Goal: Entertainment & Leisure: Consume media (video, audio)

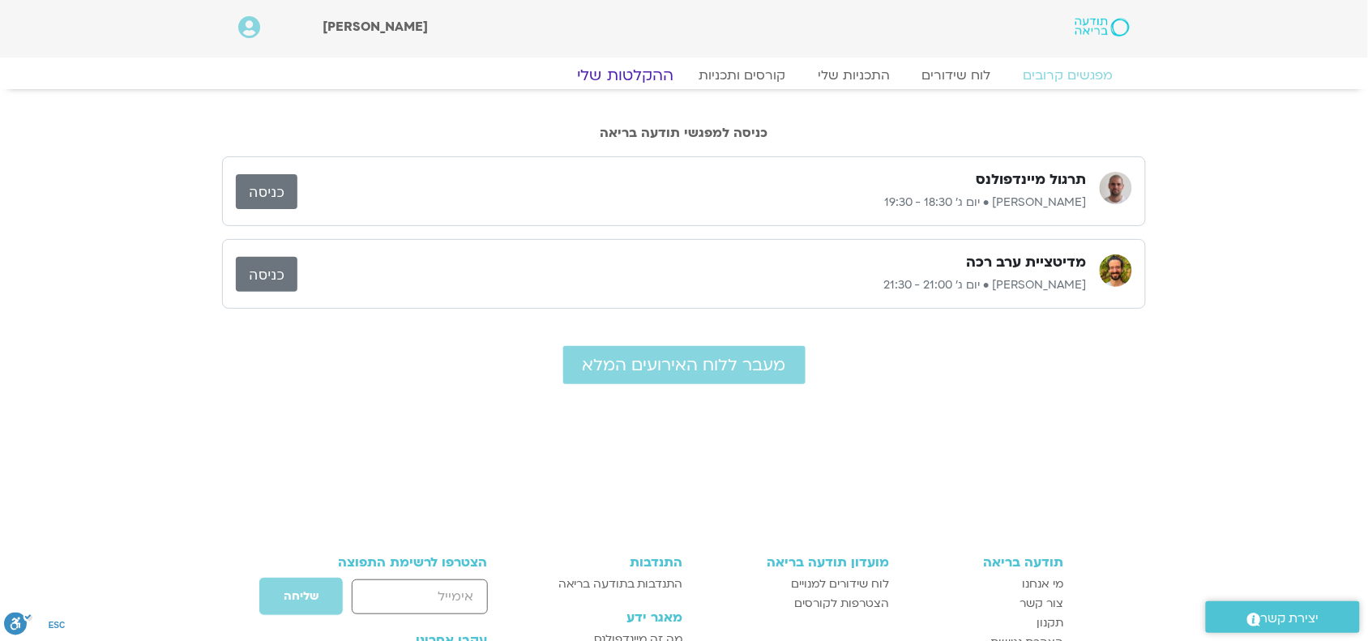
click at [628, 79] on link "ההקלטות שלי" at bounding box center [626, 75] width 136 height 19
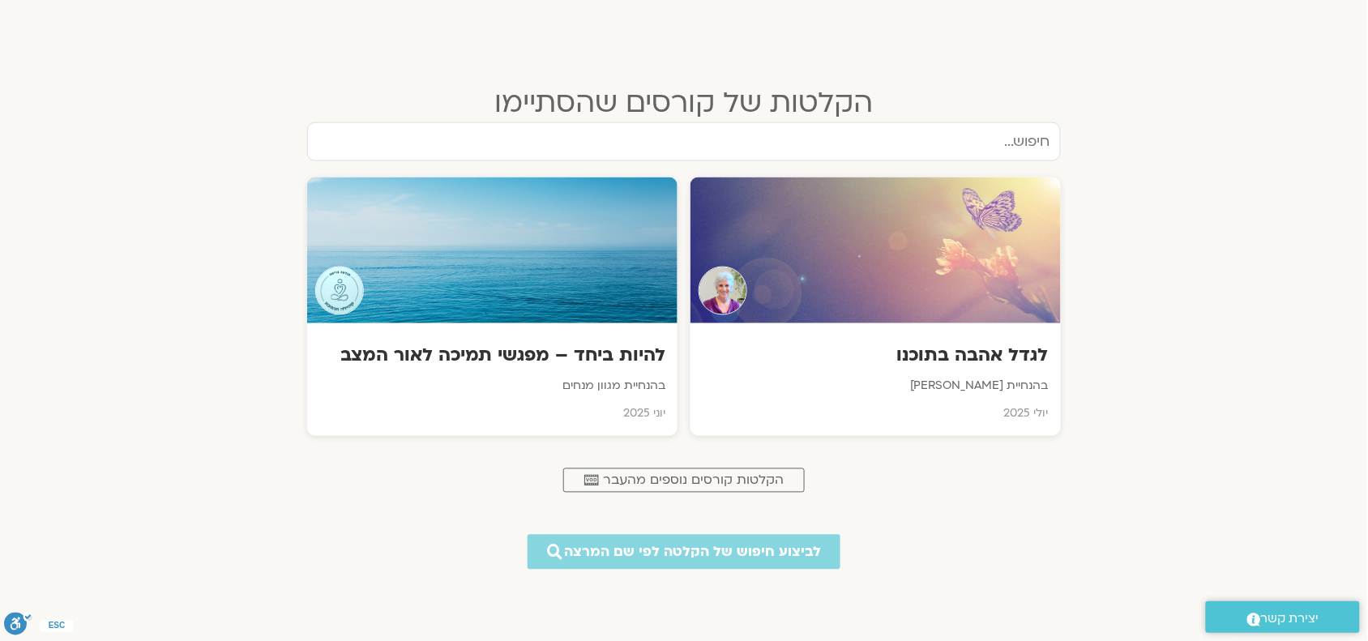
scroll to position [630, 0]
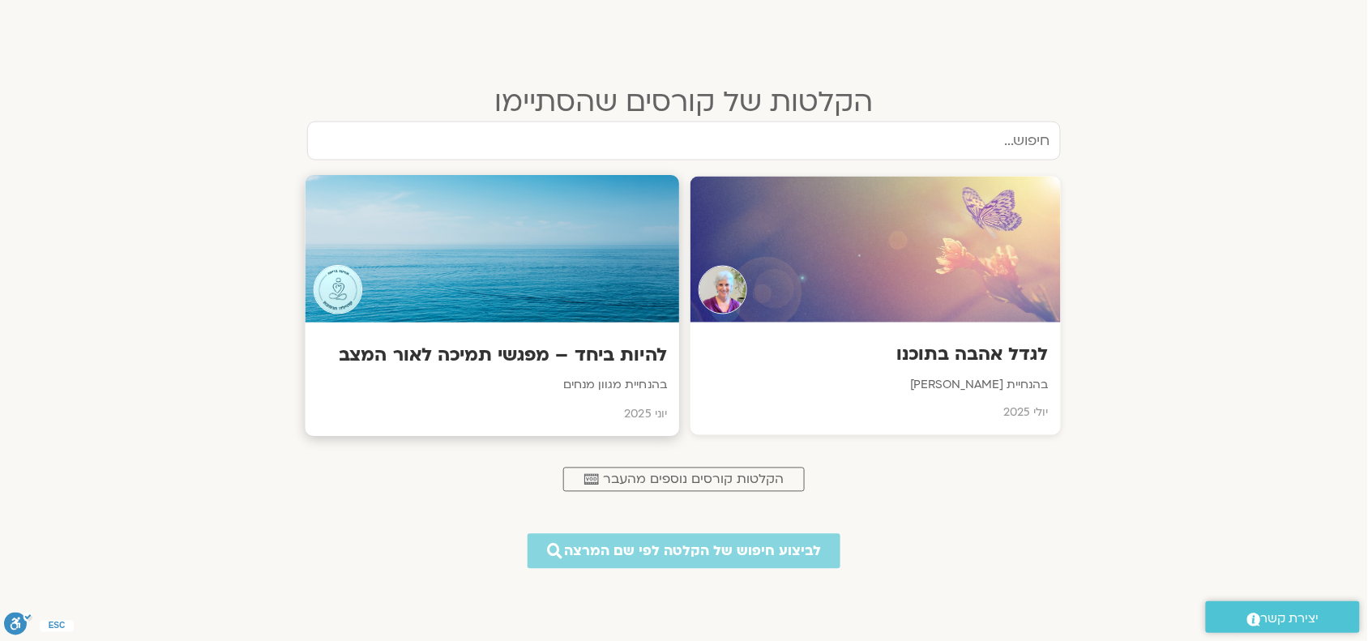
click at [592, 367] on h3 "להיות ביחד – מפגשי תמיכה לאור המצב" at bounding box center [492, 356] width 349 height 25
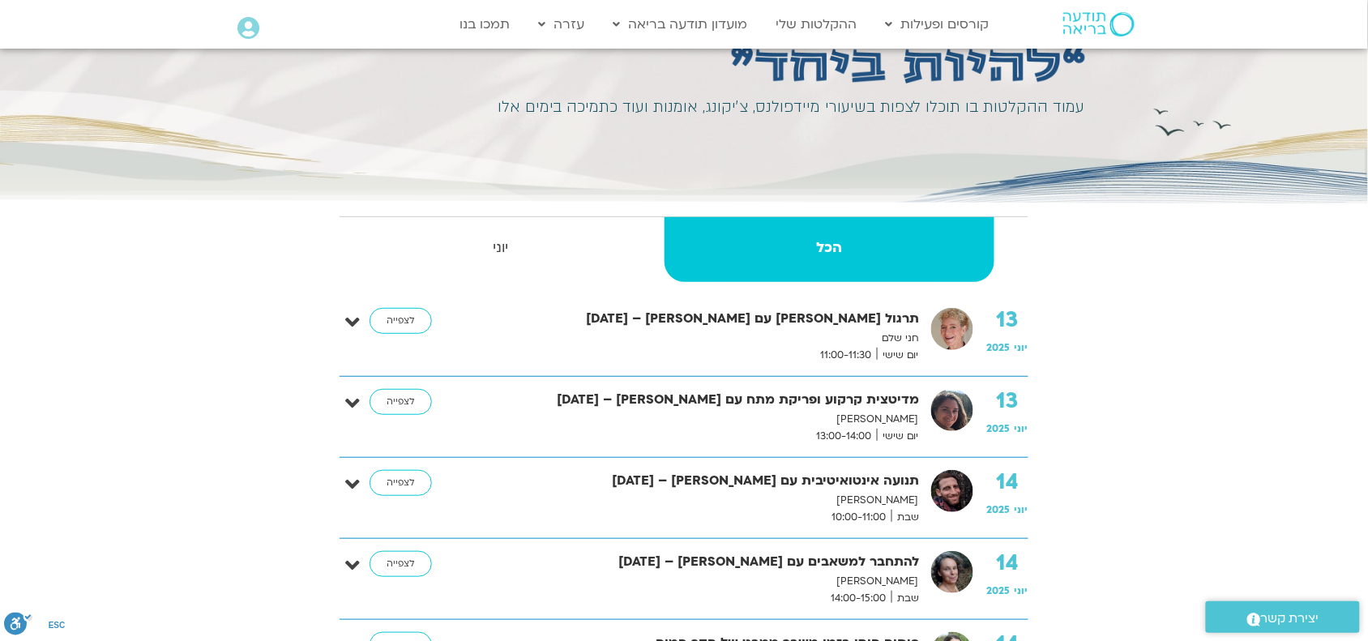
scroll to position [178, 0]
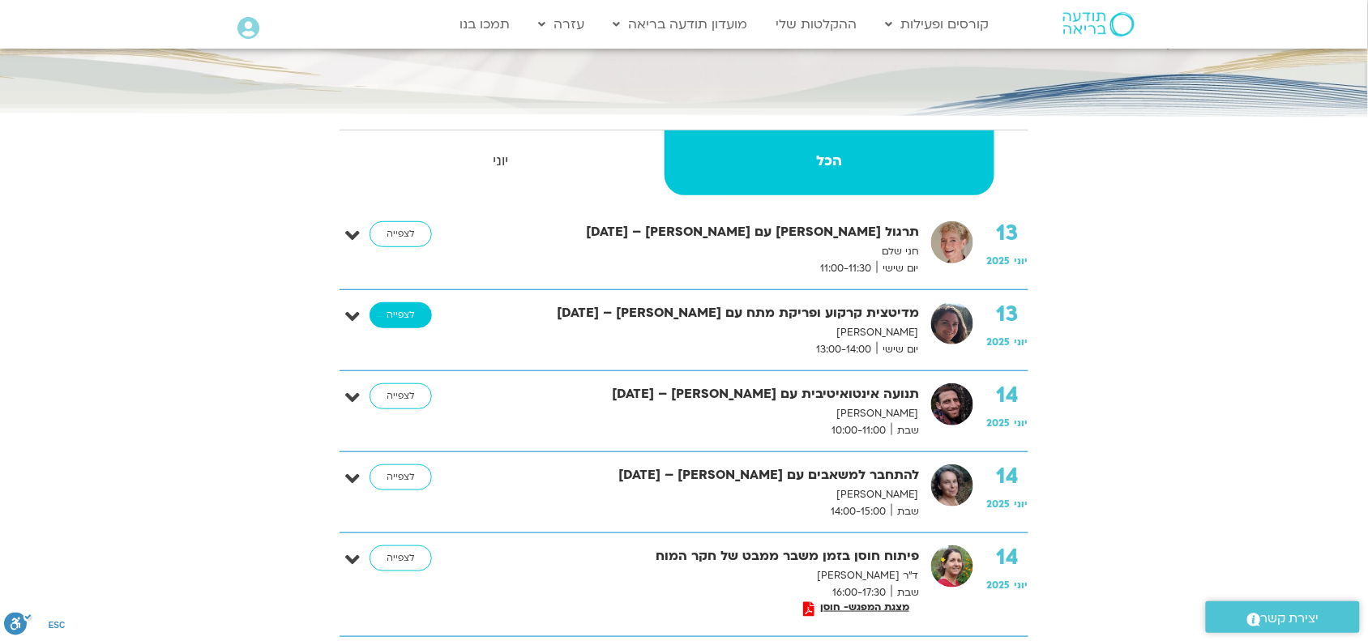
click at [394, 318] on link "לצפייה" at bounding box center [401, 315] width 62 height 26
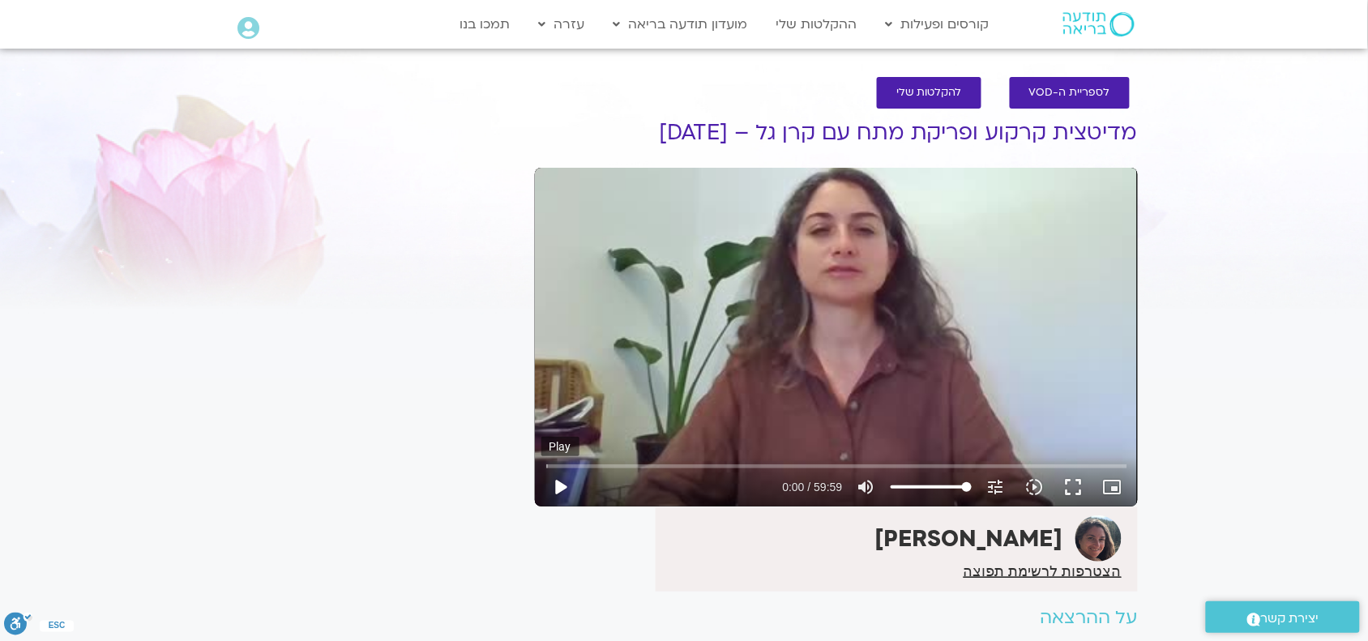
click at [561, 488] on button "play_arrow" at bounding box center [560, 487] width 39 height 39
drag, startPoint x: 1072, startPoint y: 483, endPoint x: 1072, endPoint y: 571, distance: 88.3
click at [1072, 483] on button "fullscreen" at bounding box center [1073, 487] width 39 height 39
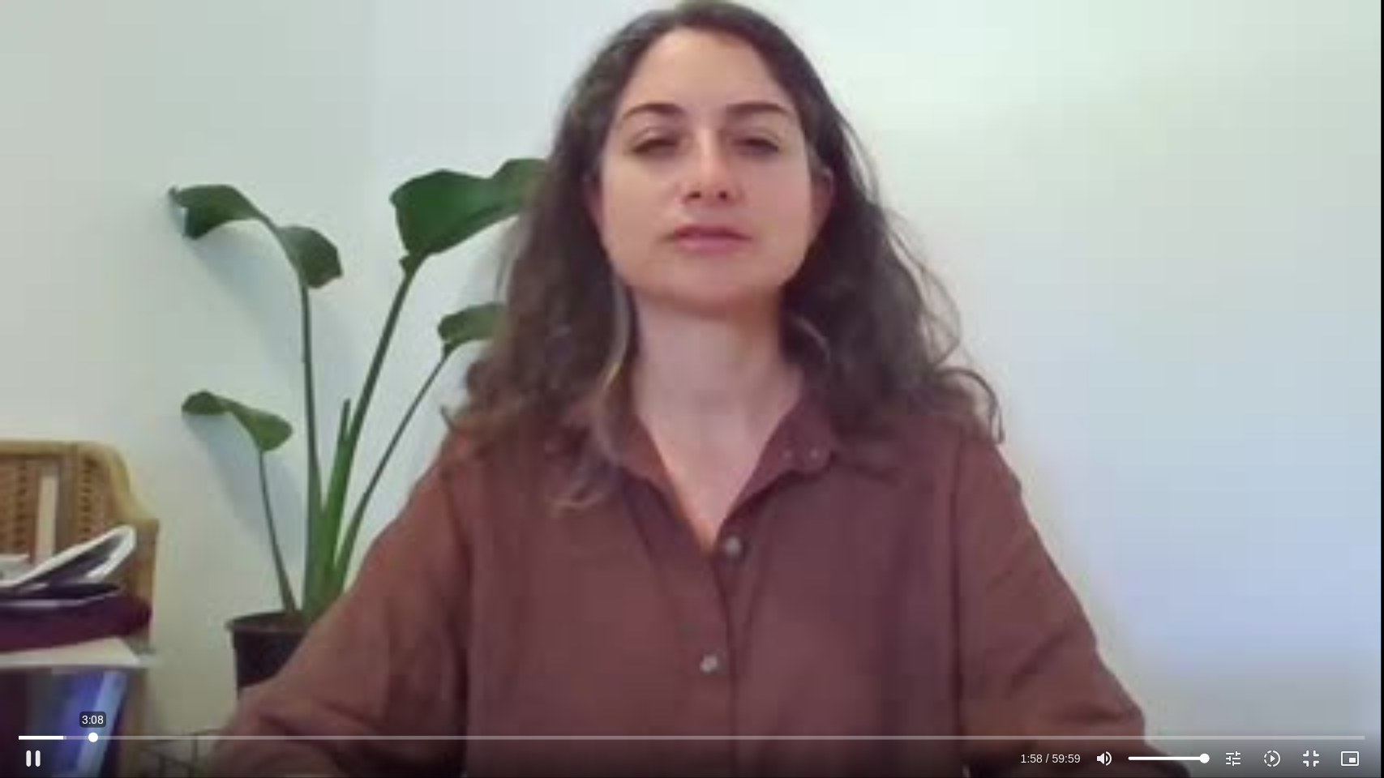
click at [93, 640] on input "Seek" at bounding box center [692, 738] width 1346 height 10
click at [111, 640] on input "Seek" at bounding box center [692, 738] width 1346 height 10
click at [118, 640] on input "Seek" at bounding box center [692, 738] width 1346 height 10
click at [135, 640] on input "Seek" at bounding box center [692, 738] width 1346 height 10
click at [156, 640] on input "Seek" at bounding box center [692, 738] width 1346 height 10
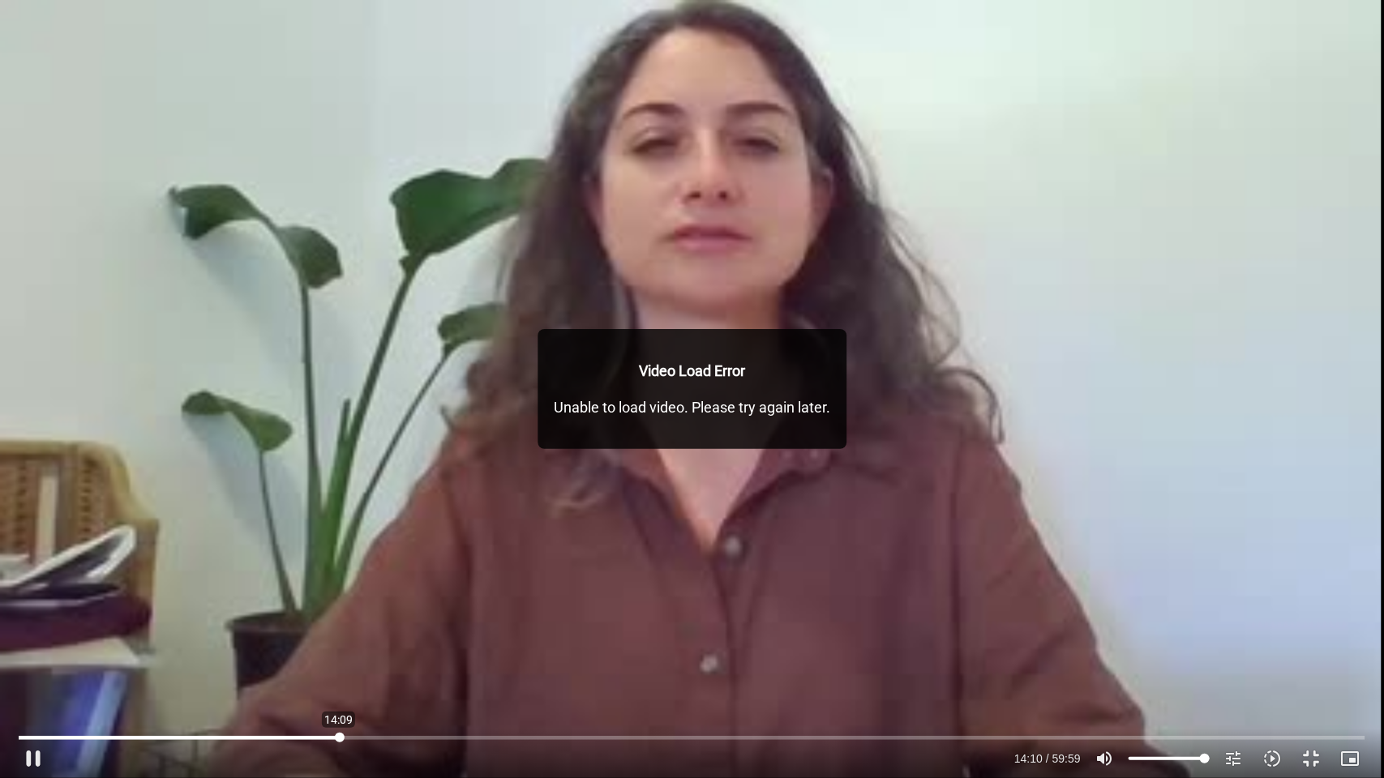
click at [339, 640] on input "Seek" at bounding box center [692, 738] width 1346 height 10
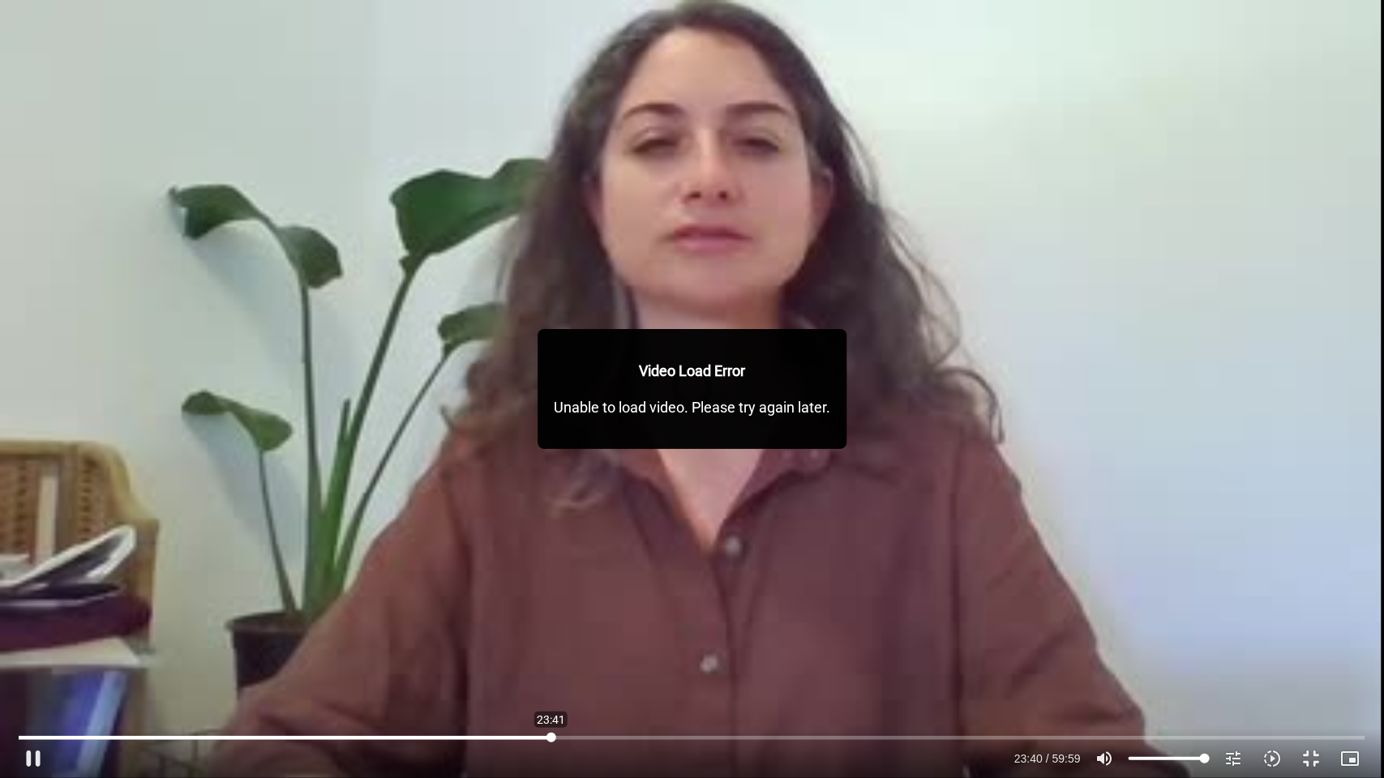
click at [551, 640] on input "Seek" at bounding box center [692, 738] width 1346 height 10
click at [789, 640] on input "Seek" at bounding box center [692, 738] width 1346 height 10
type input "2061.758525"
click at [1056, 640] on div "Skip Ad 34:27 pause 34:21 / 59:59 volume_up Mute tune Resolution Auto 240p slow…" at bounding box center [692, 751] width 1356 height 53
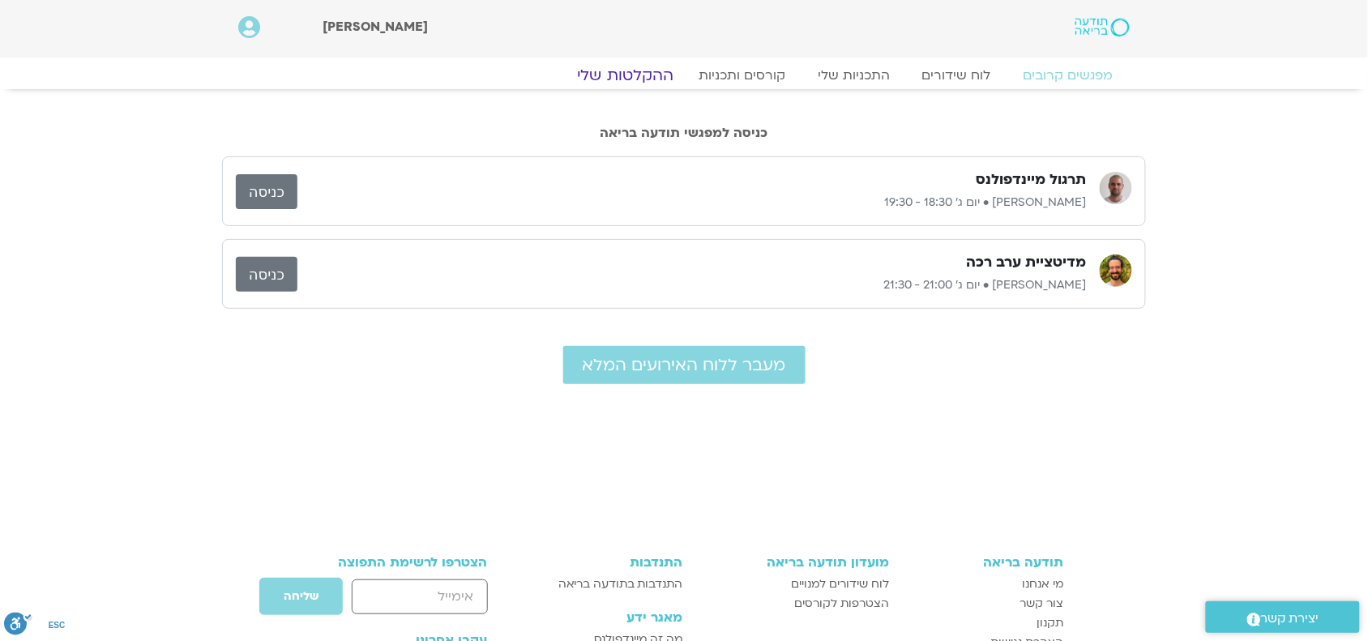
click at [633, 74] on link "ההקלטות שלי" at bounding box center [626, 75] width 136 height 19
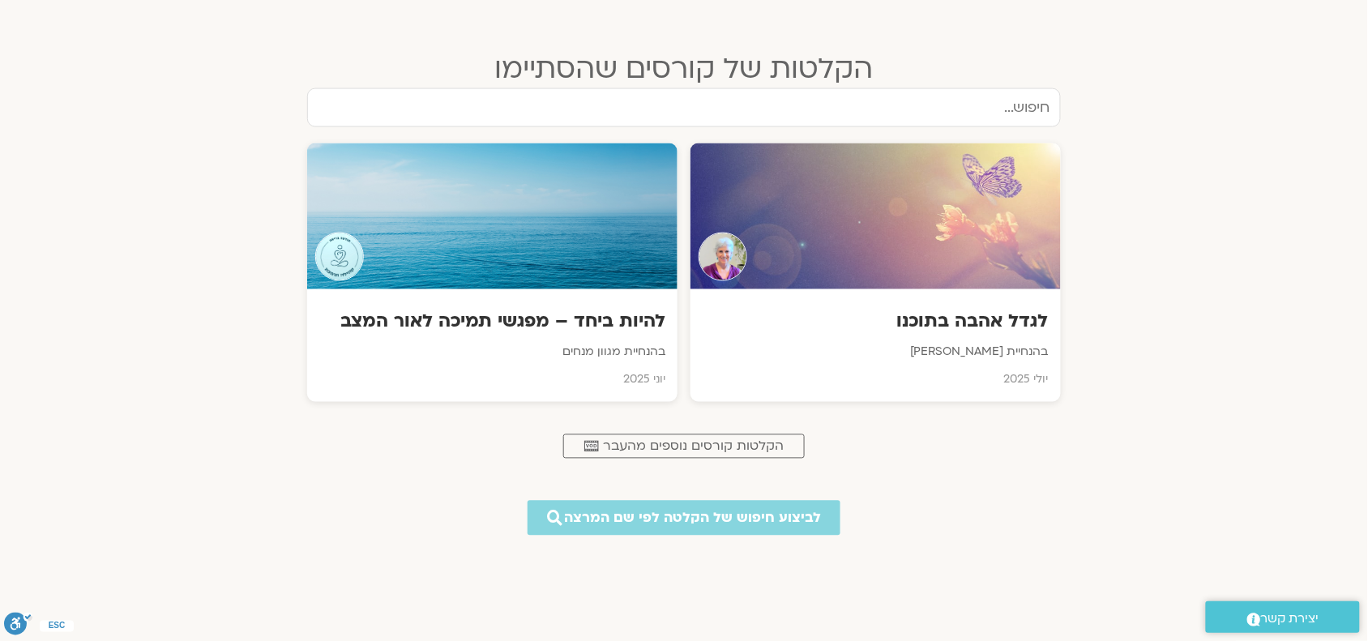
scroll to position [674, 0]
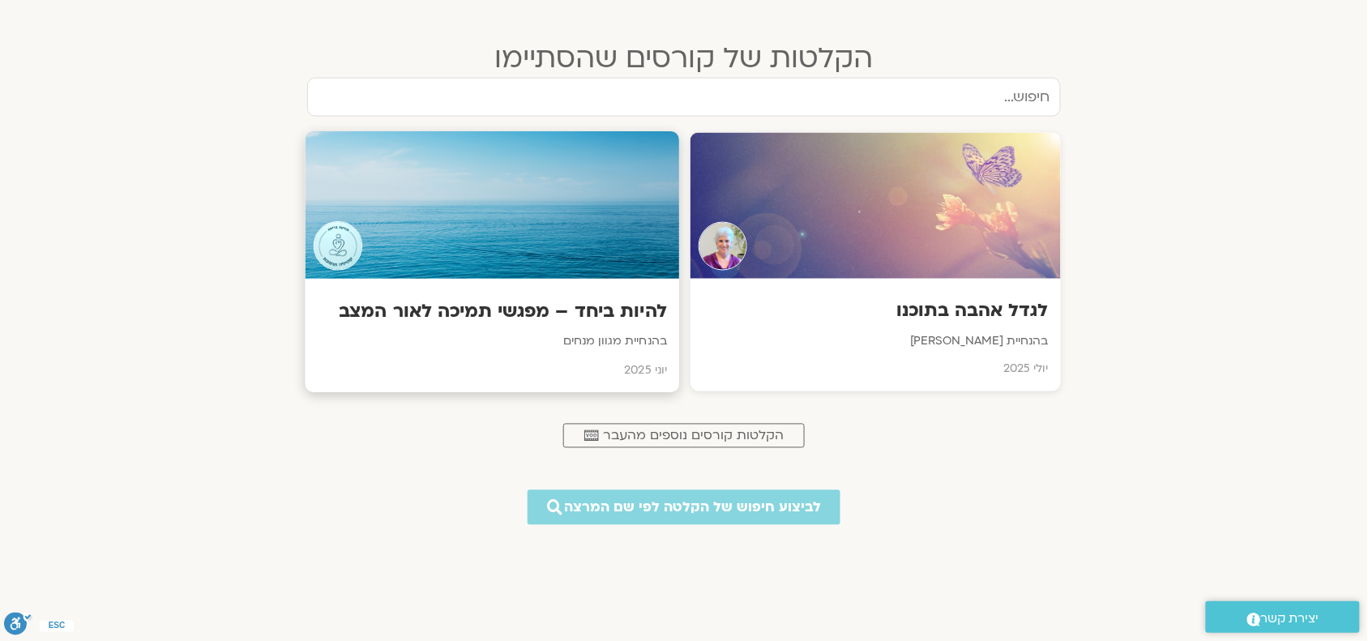
click at [503, 190] on div at bounding box center [493, 206] width 374 height 148
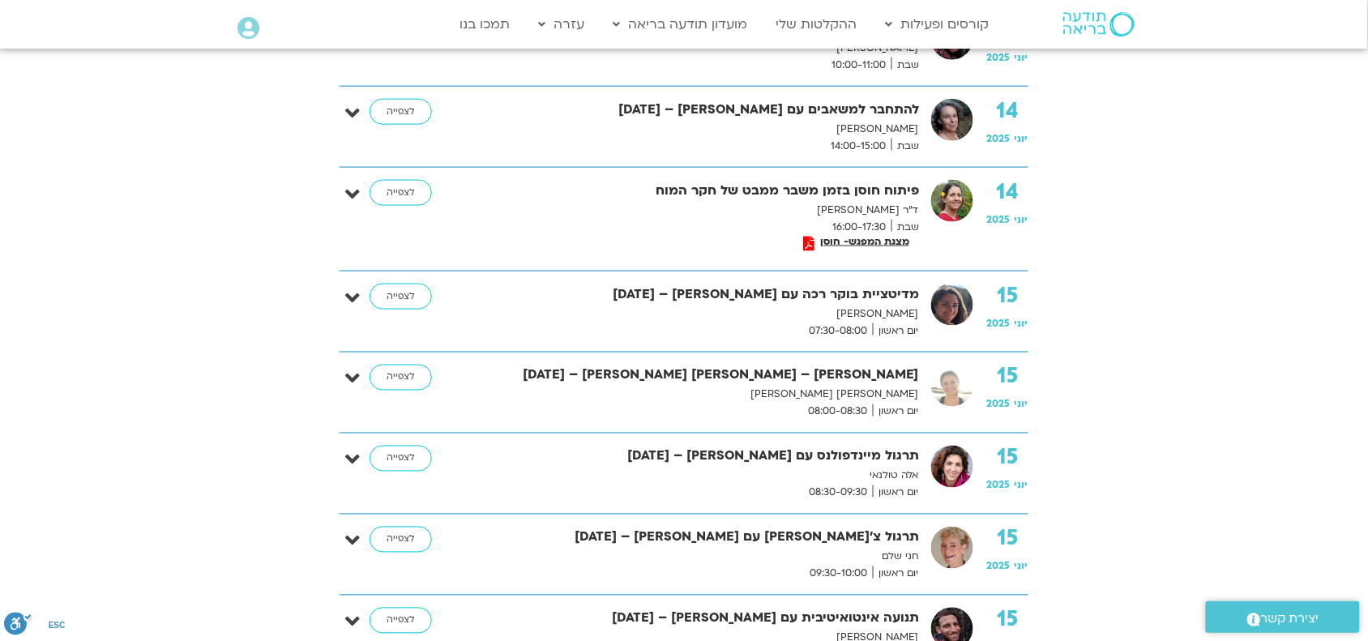
scroll to position [574, 0]
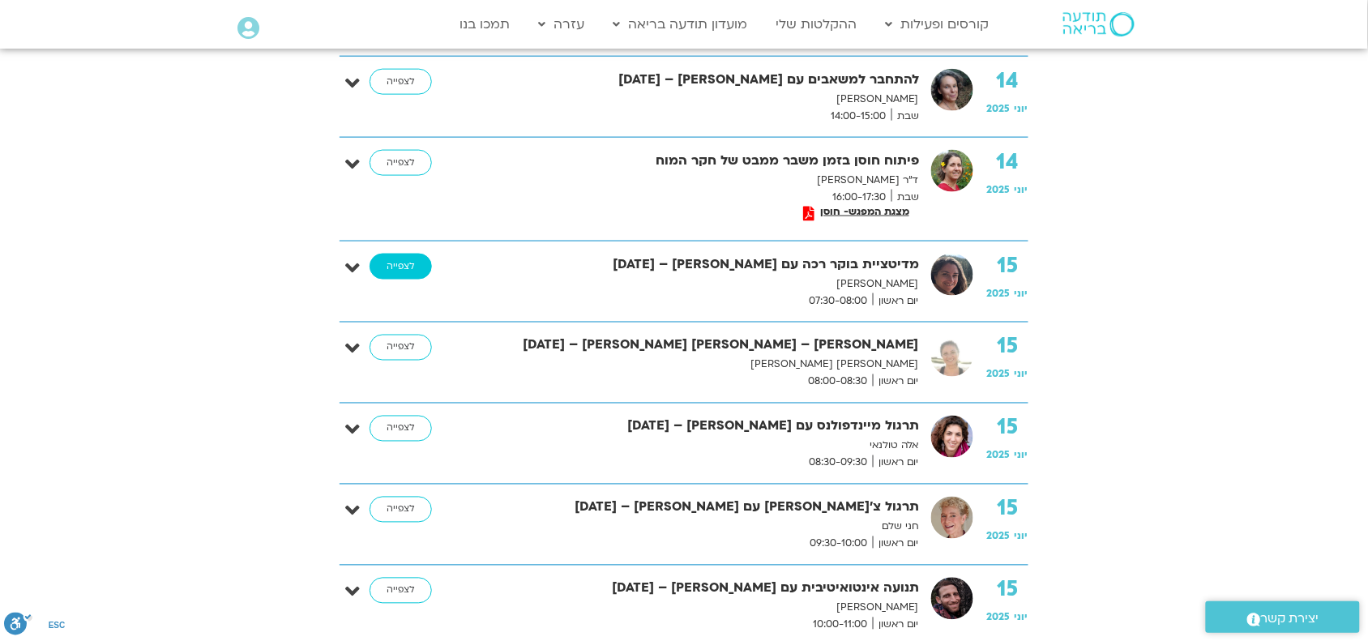
click at [403, 264] on link "לצפייה" at bounding box center [401, 267] width 62 height 26
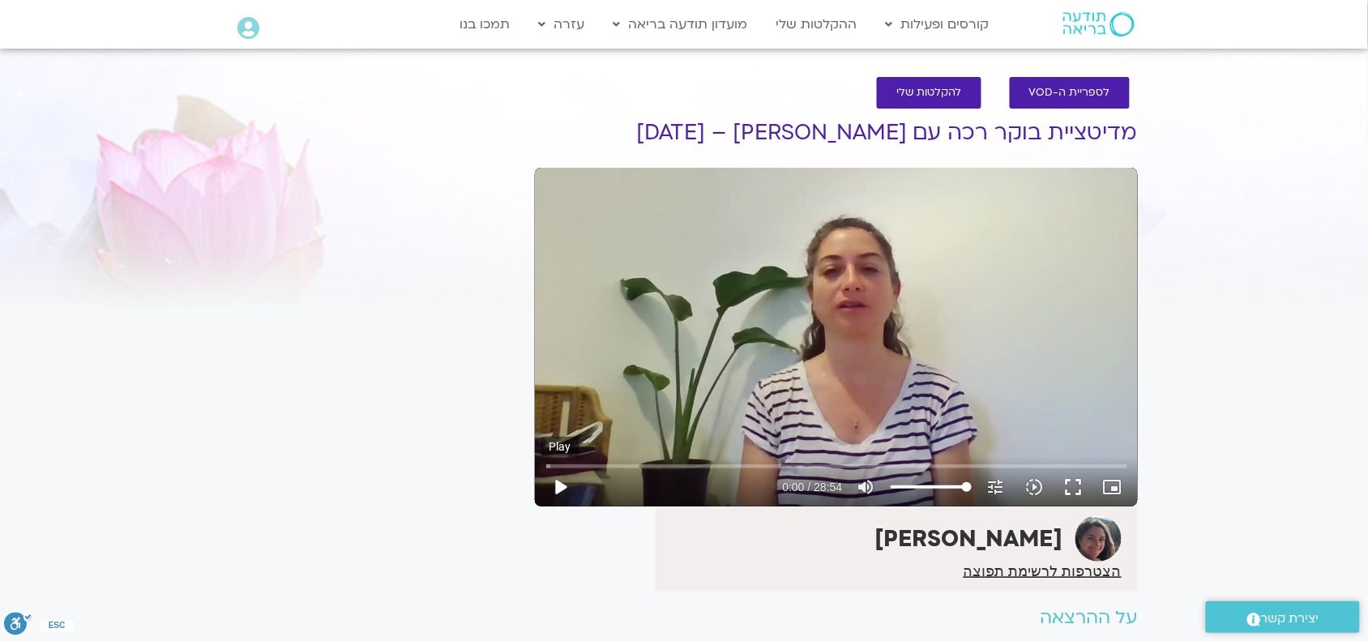
click at [557, 490] on button "play_arrow" at bounding box center [560, 487] width 39 height 39
click at [612, 463] on input "Seek" at bounding box center [836, 466] width 581 height 10
click at [638, 464] on input "Seek" at bounding box center [836, 466] width 581 height 10
click at [659, 464] on input "Seek" at bounding box center [836, 466] width 581 height 10
type input "1615.84289"
